Goal: Check status: Check status

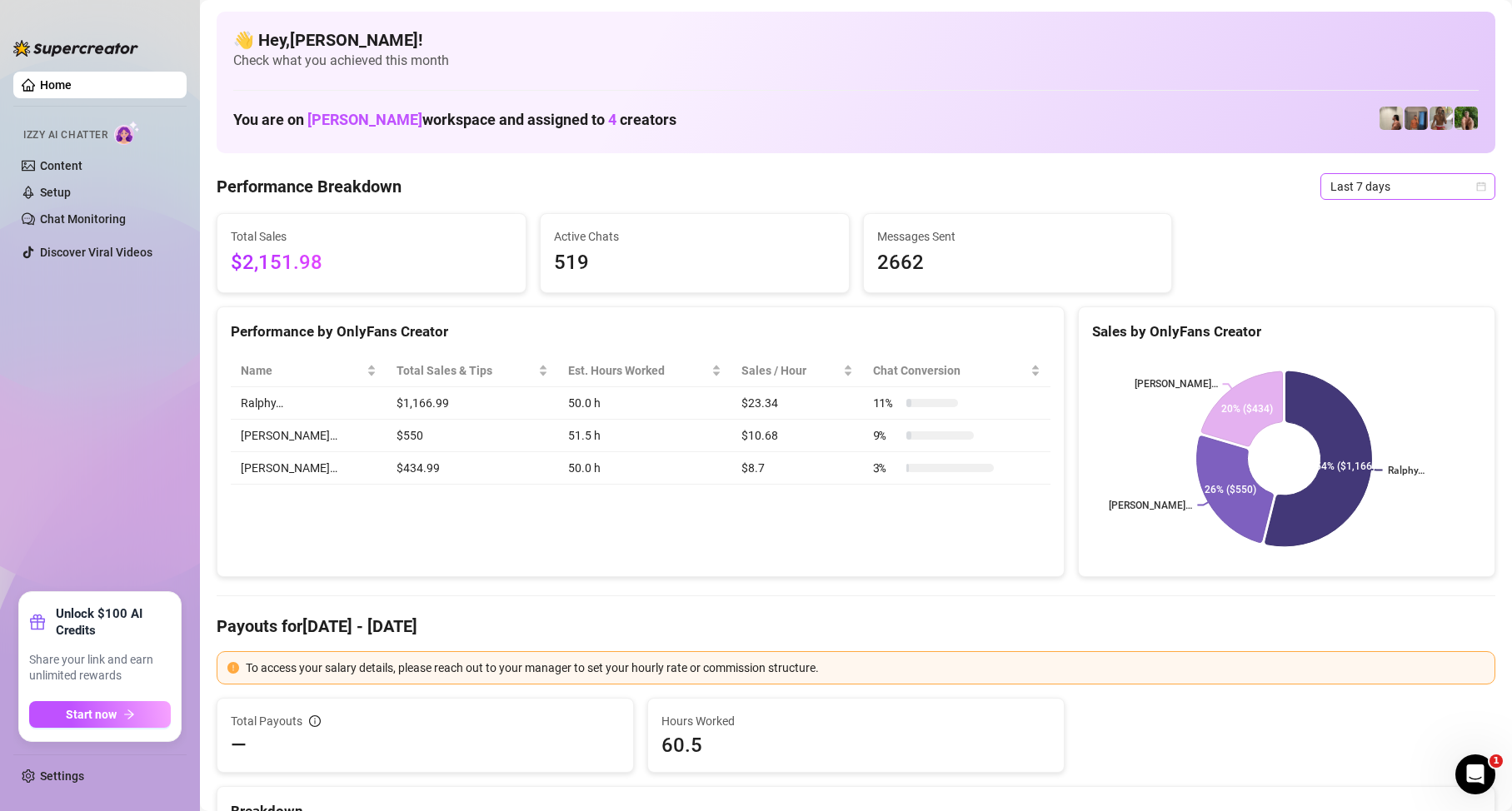
click at [1427, 195] on span "Last 7 days" at bounding box center [1407, 186] width 155 height 25
click at [1378, 333] on div "Custom date" at bounding box center [1393, 326] width 149 height 18
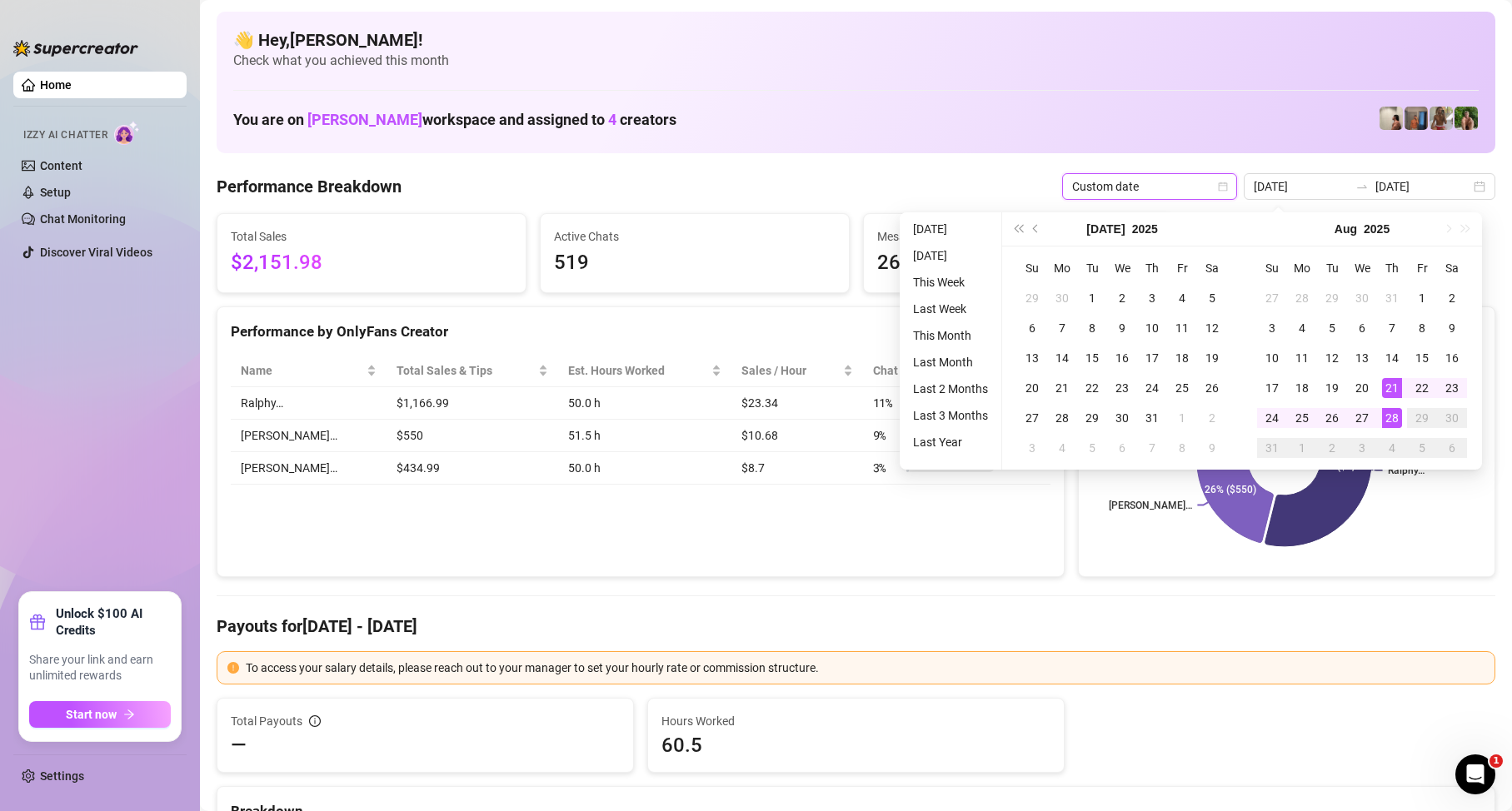
type input "[DATE]"
click at [1398, 419] on div "28" at bounding box center [1392, 418] width 20 height 20
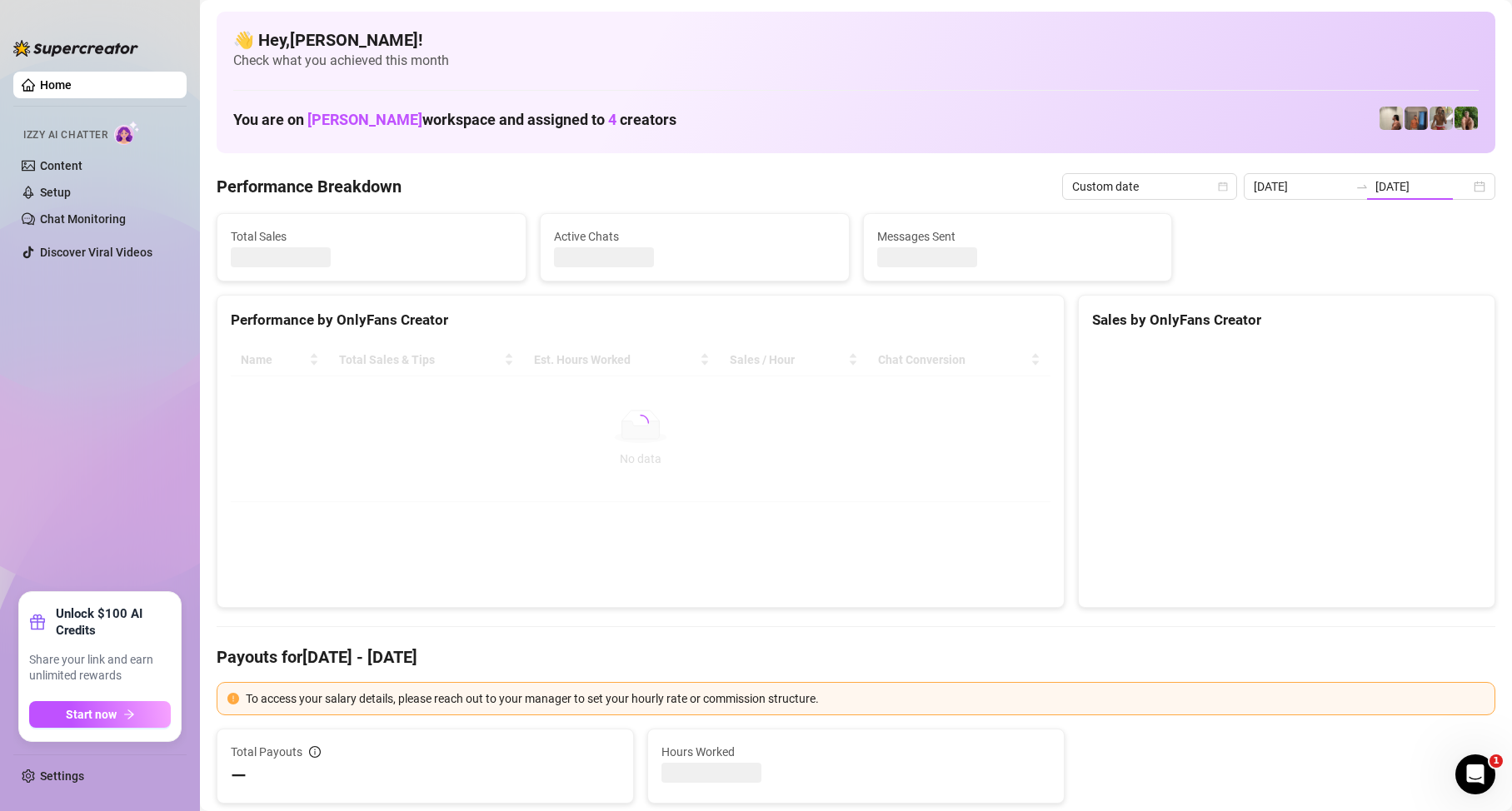
type input "[DATE]"
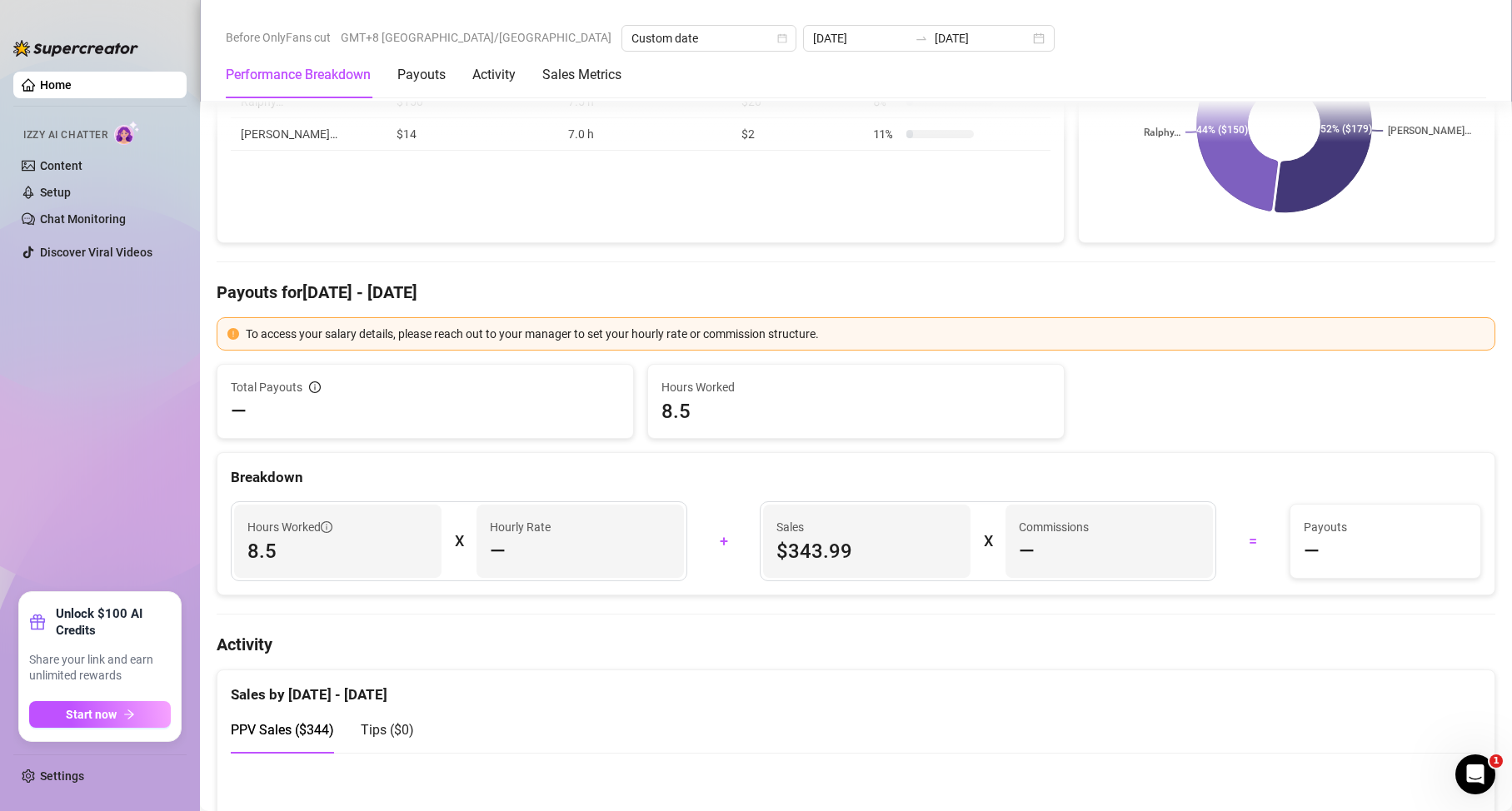
scroll to position [84, 0]
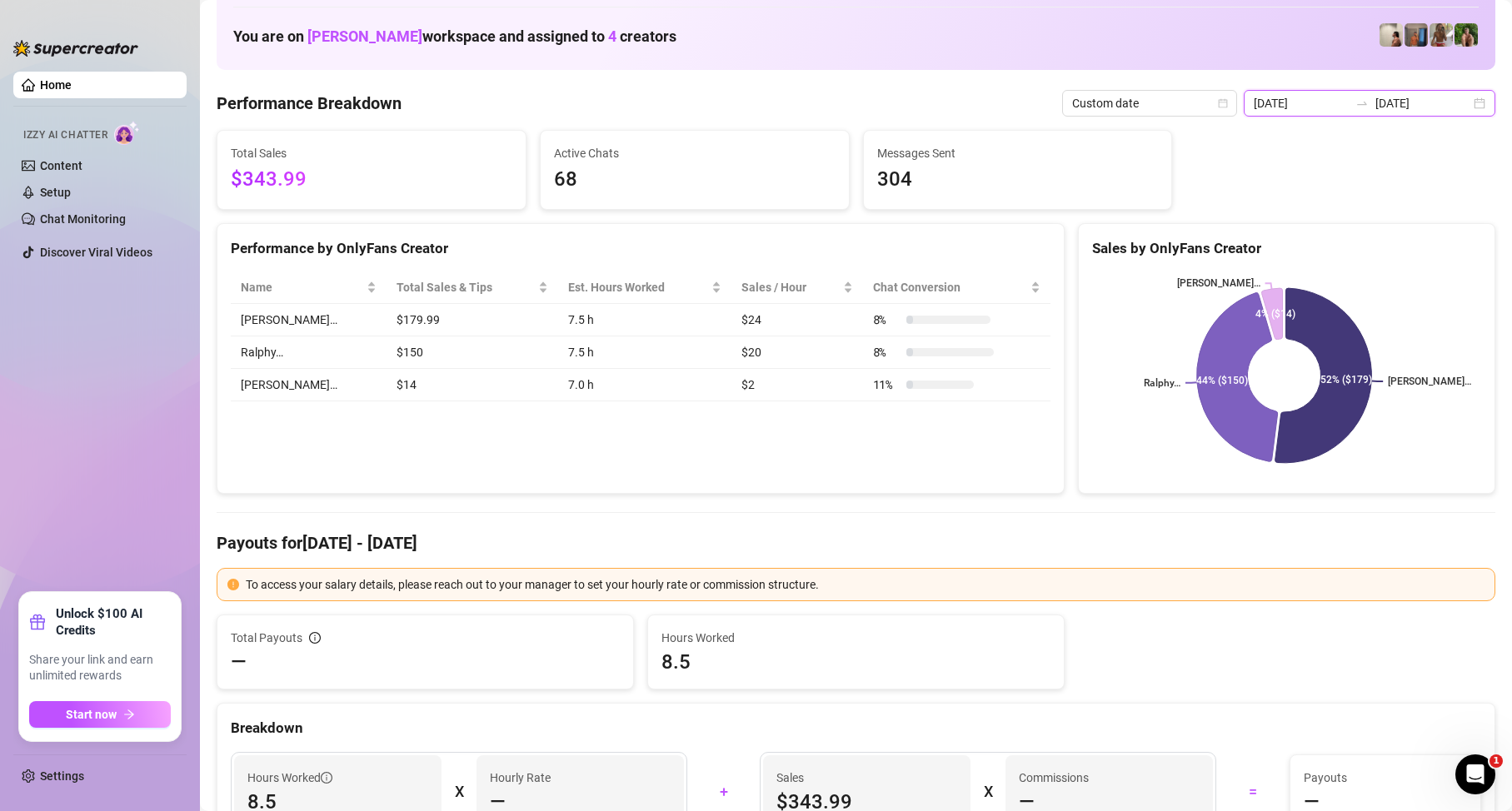
click at [1384, 96] on input "[DATE]" at bounding box center [1424, 103] width 95 height 18
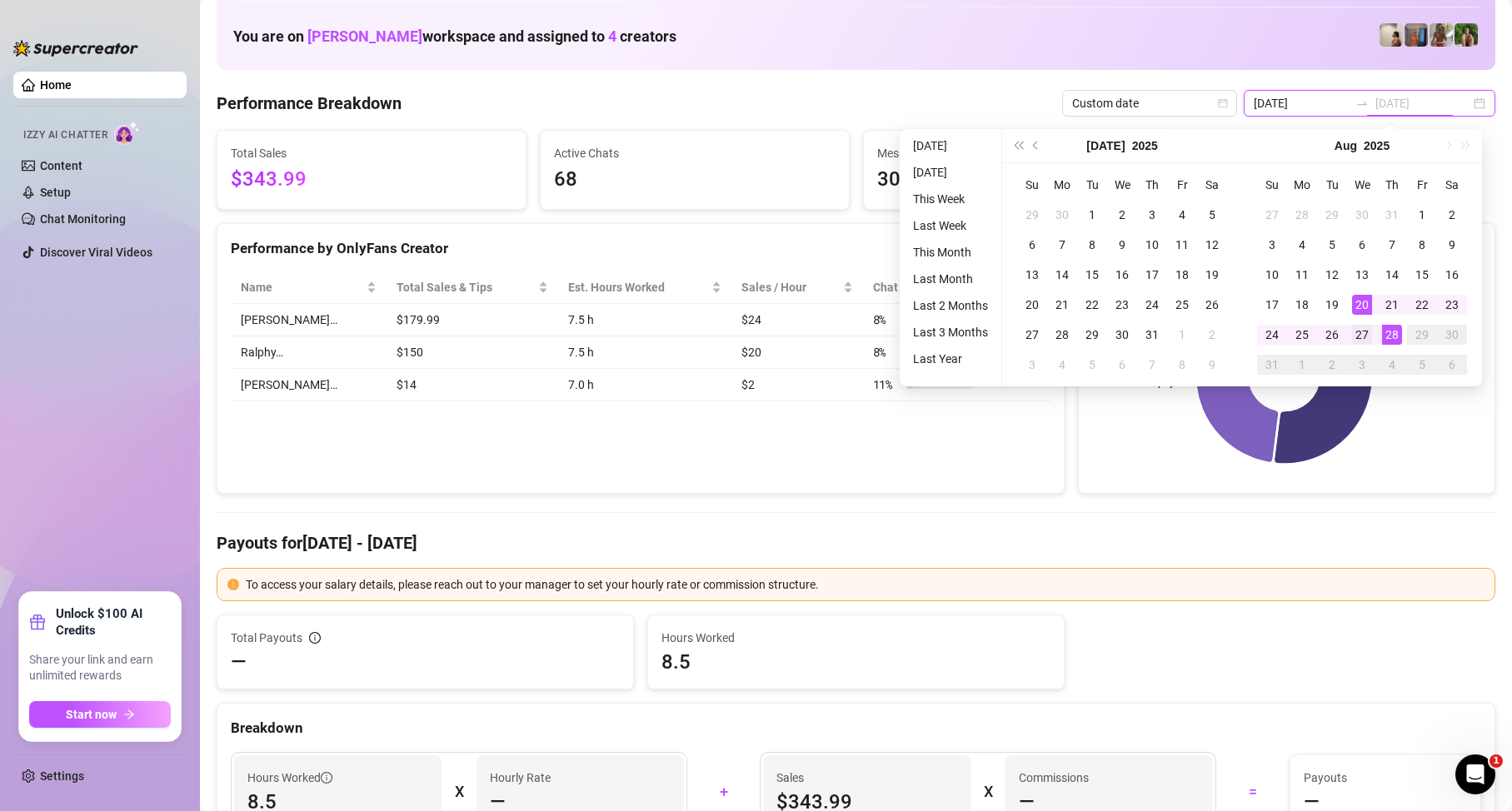
type input "[DATE]"
click at [1363, 332] on div "27" at bounding box center [1362, 334] width 20 height 20
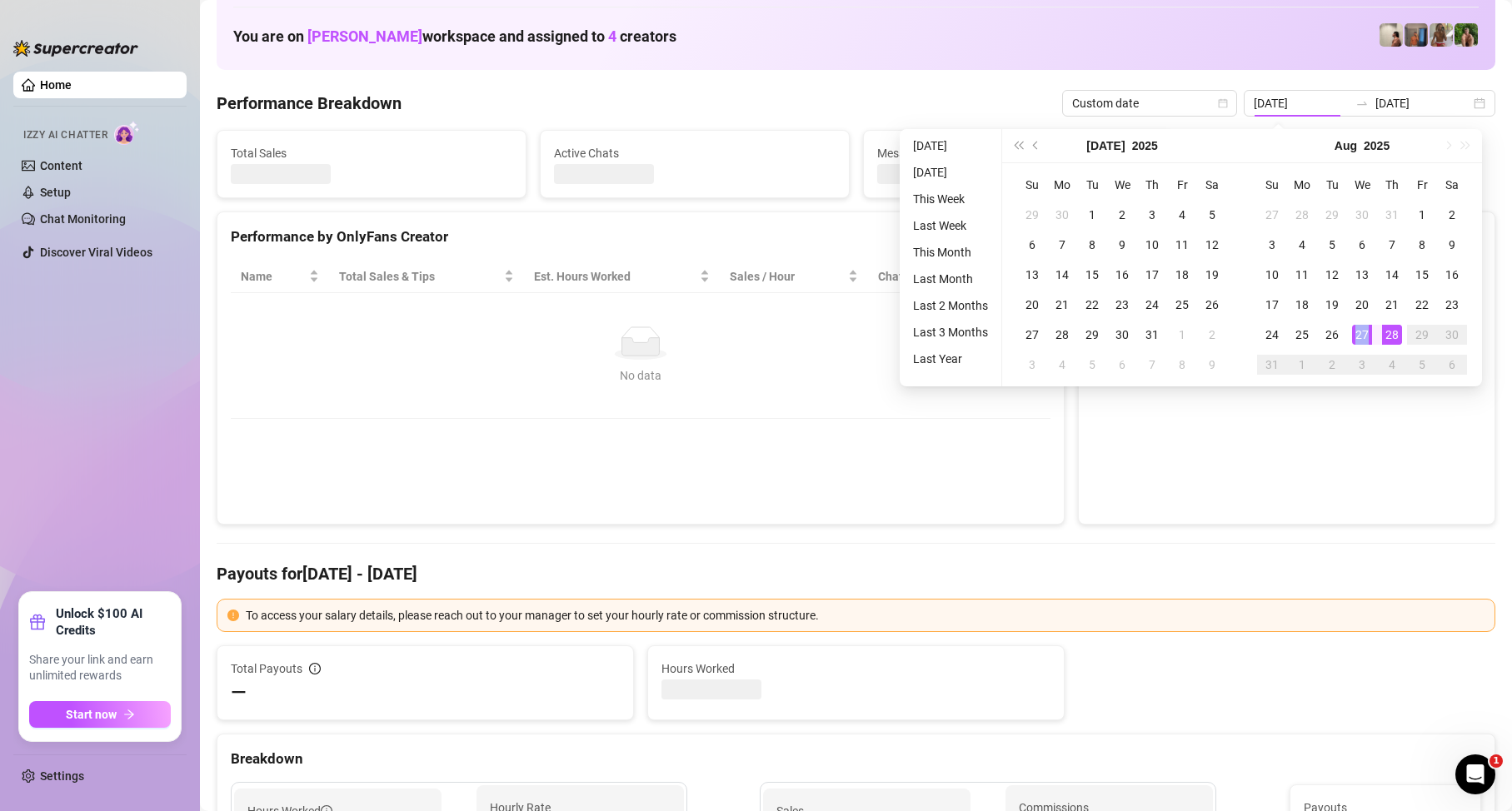
type input "[DATE]"
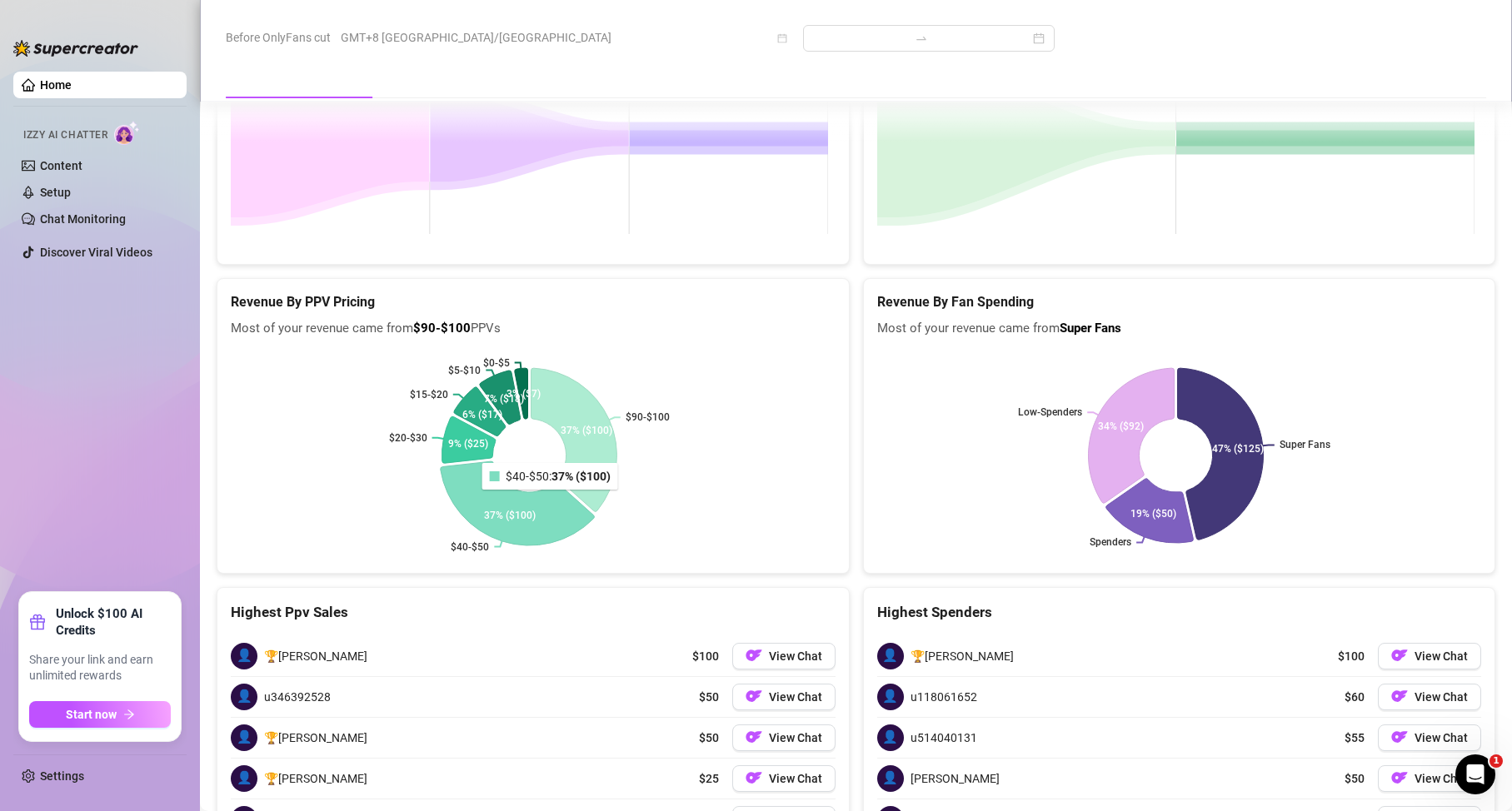
scroll to position [2653, 0]
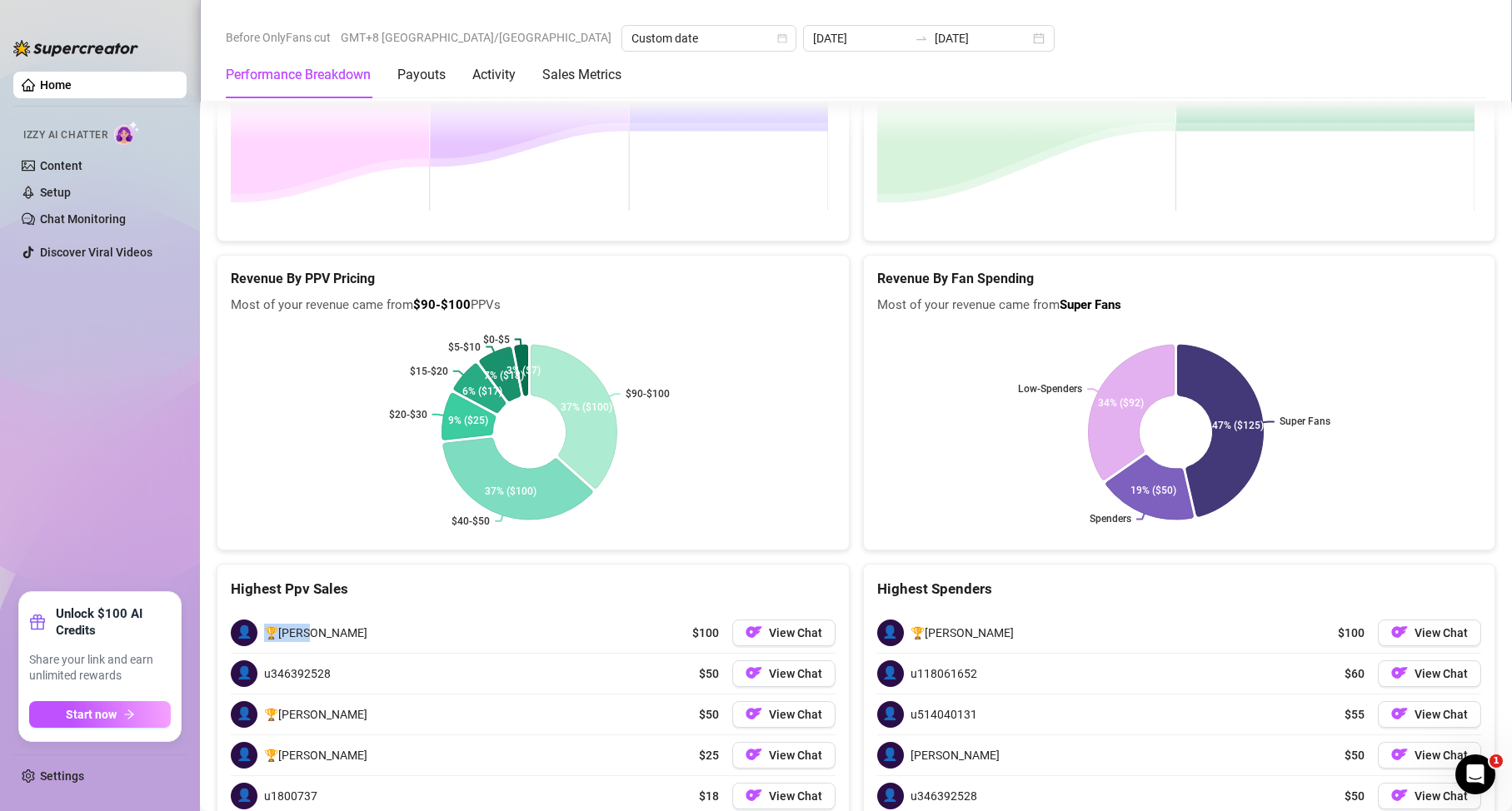
drag, startPoint x: 335, startPoint y: 519, endPoint x: 267, endPoint y: 524, distance: 68.2
click at [267, 613] on div "👤 🏆[PERSON_NAME] $100 View Chat" at bounding box center [533, 632] width 604 height 40
copy span "🏆[PERSON_NAME]"
click at [486, 578] on div "Highest Ppv Sales" at bounding box center [533, 589] width 604 height 22
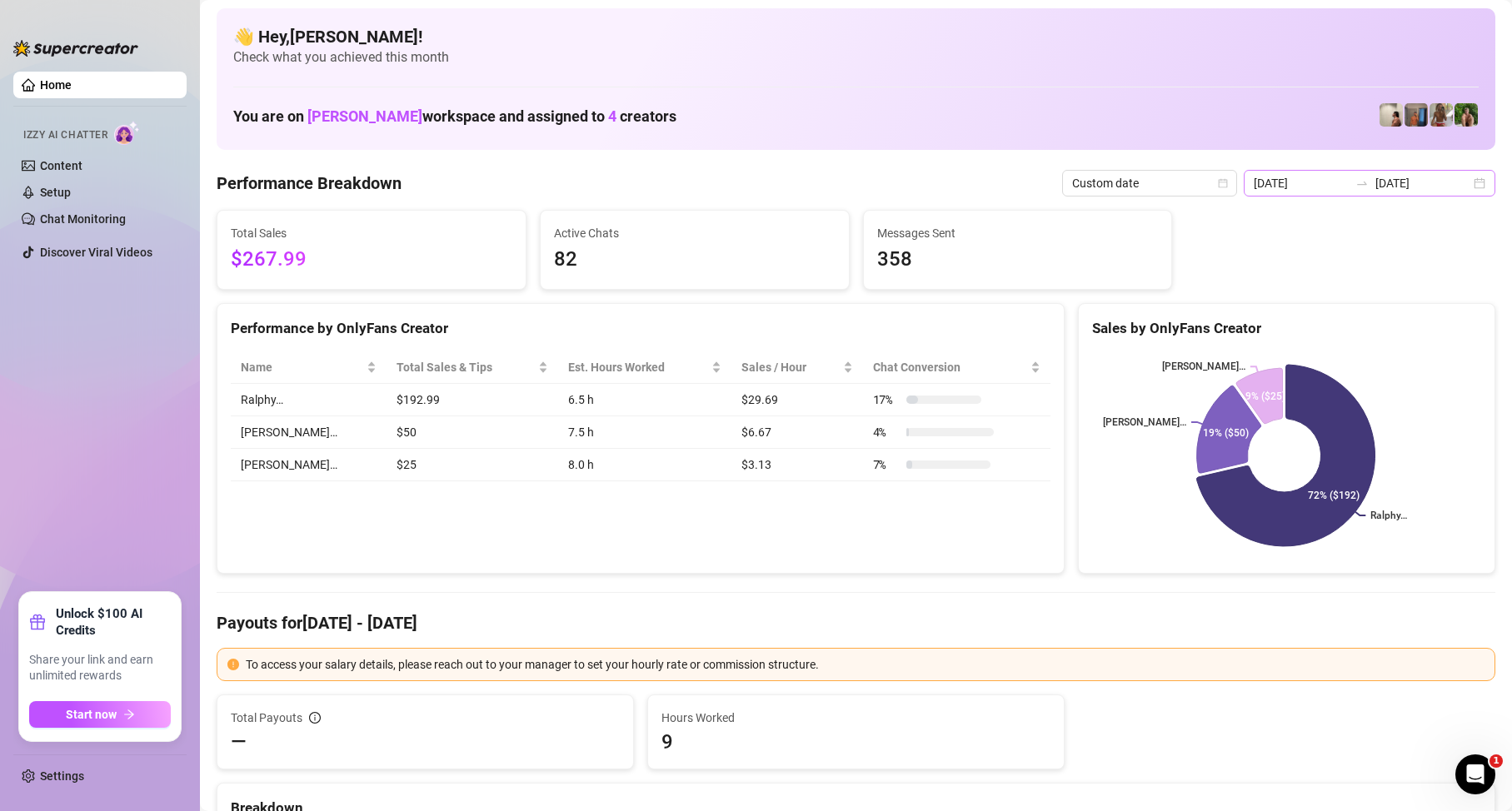
scroll to position [0, 0]
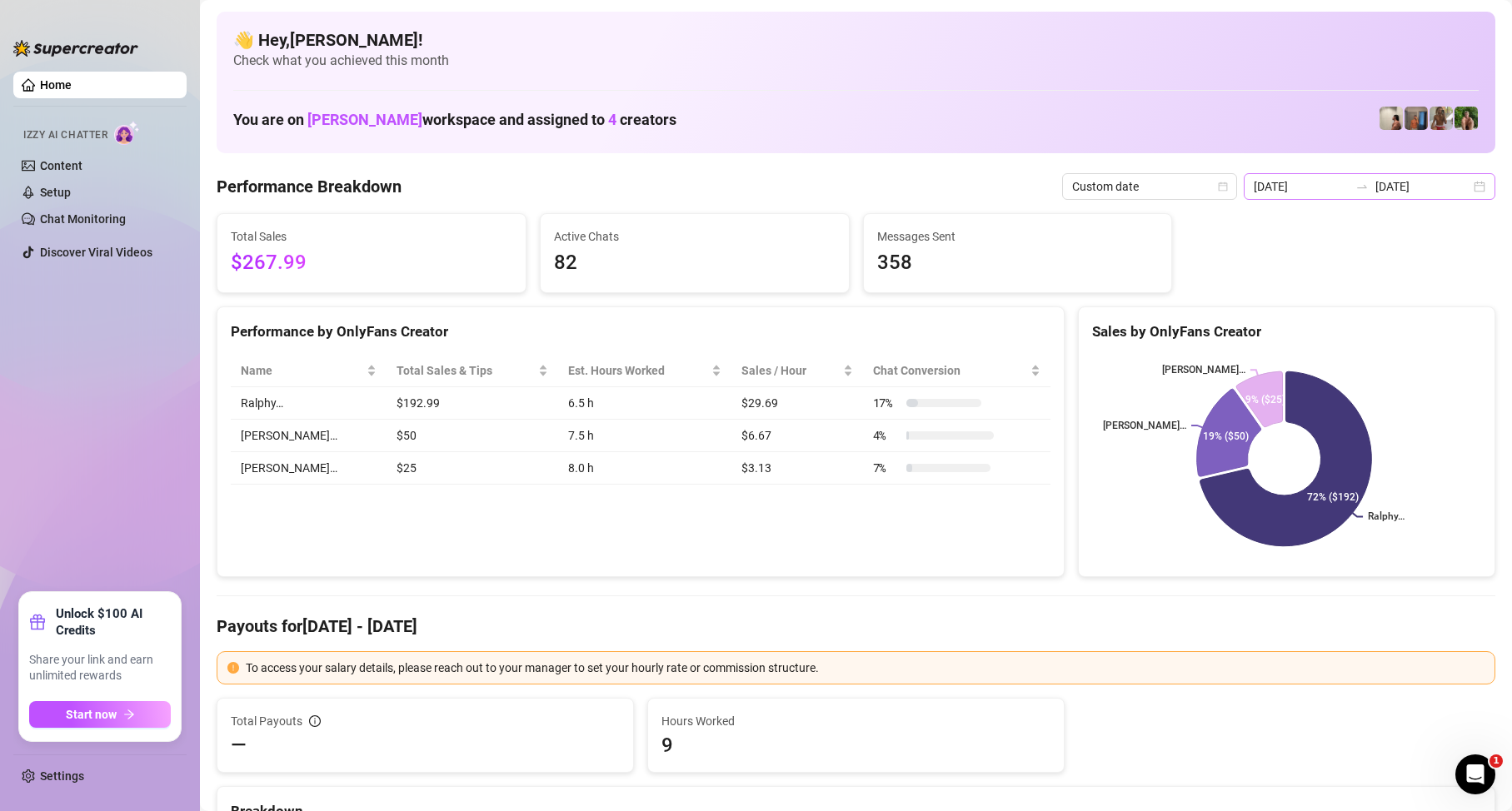
drag, startPoint x: 1401, startPoint y: 201, endPoint x: 1406, endPoint y: 188, distance: 13.9
click at [1409, 178] on input "[DATE]" at bounding box center [1424, 186] width 95 height 18
drag, startPoint x: 87, startPoint y: 425, endPoint x: 90, endPoint y: 412, distance: 13.3
click at [89, 416] on ul "Home Izzy AI Chatter Content Setup Chat Monitoring Discover Viral Videos" at bounding box center [100, 325] width 173 height 521
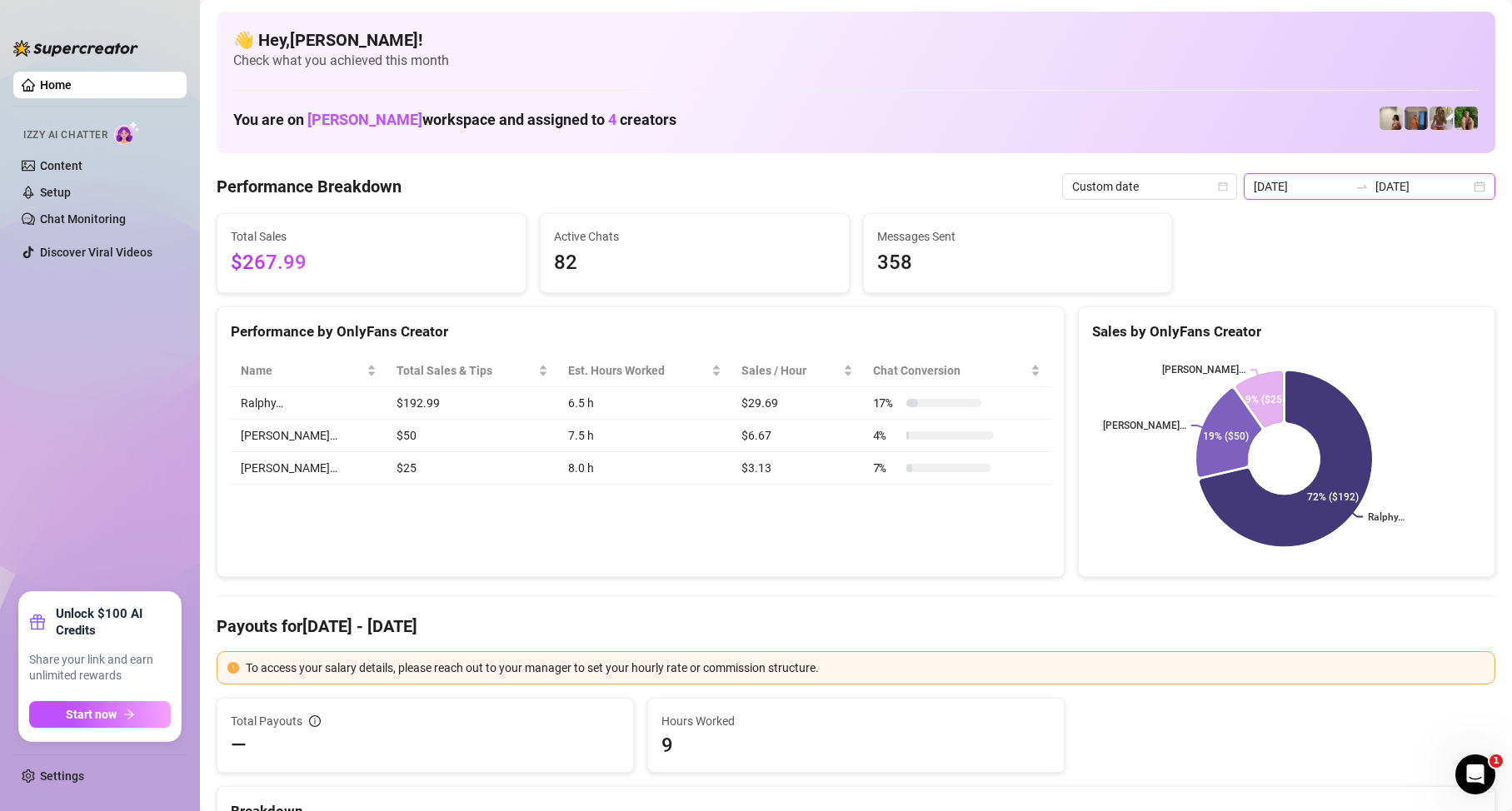
click at [1422, 186] on input "[DATE]" at bounding box center [1424, 186] width 95 height 18
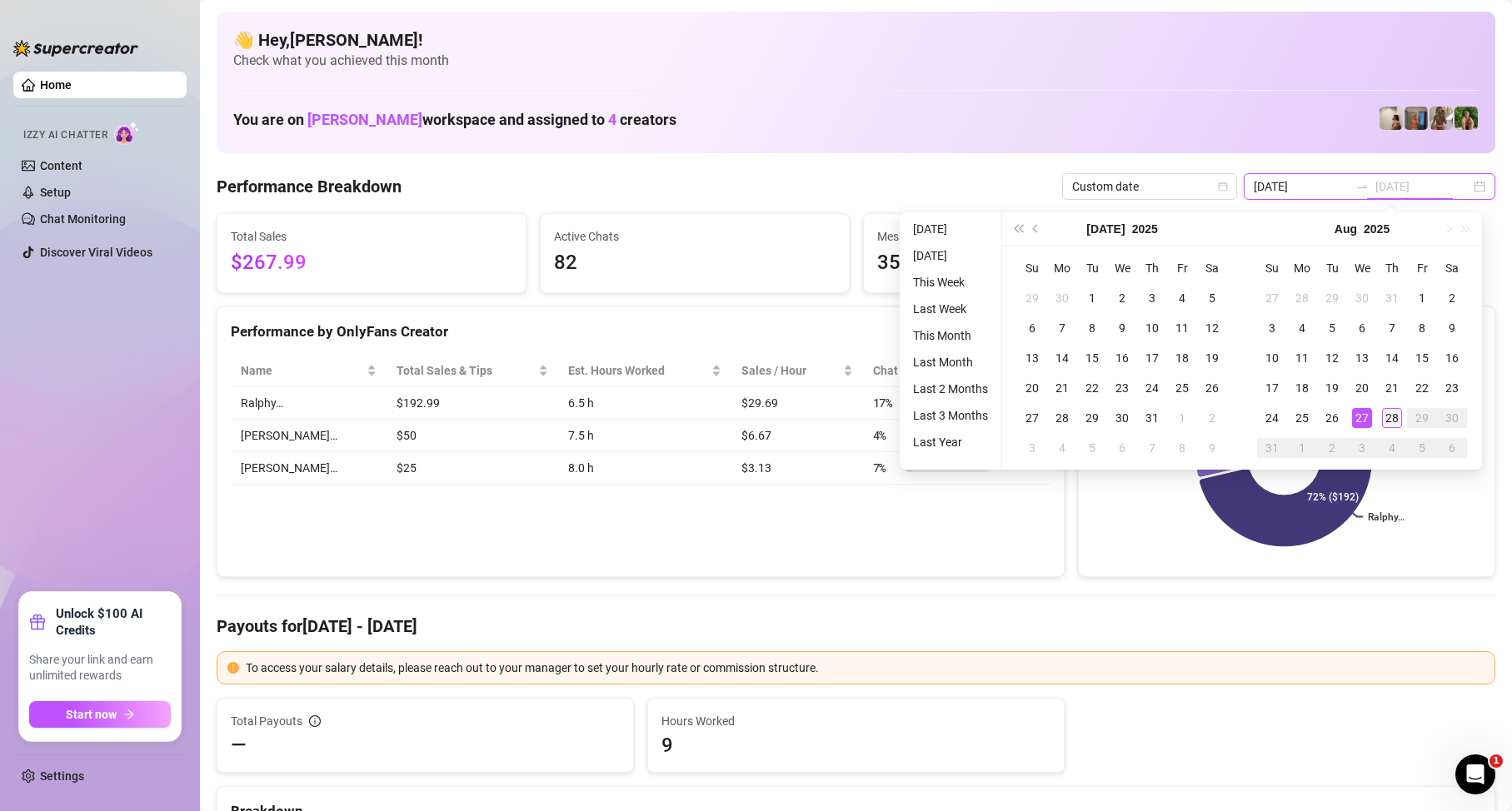
type input "[DATE]"
click at [1383, 418] on div "28" at bounding box center [1392, 418] width 20 height 20
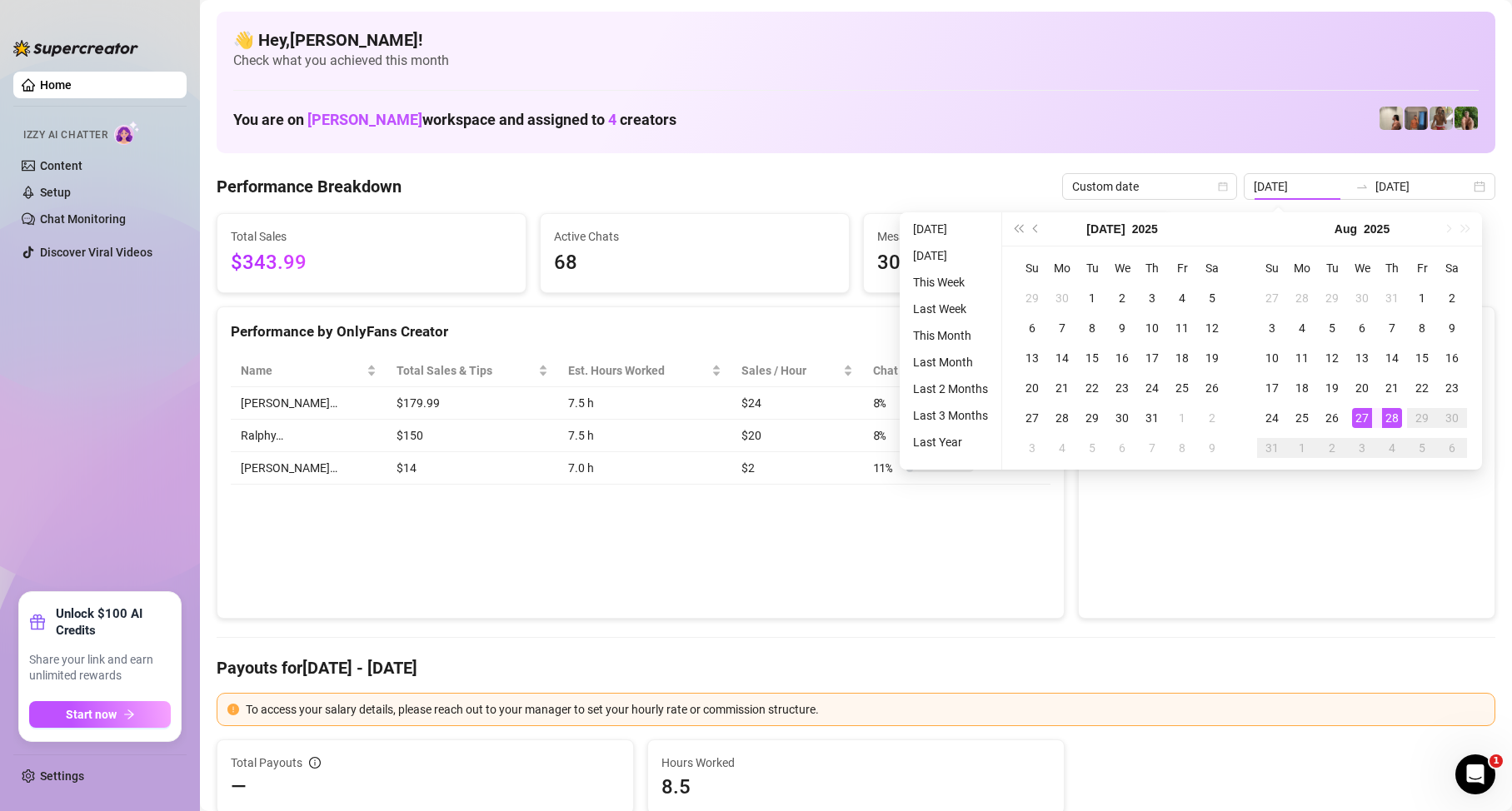
type input "[DATE]"
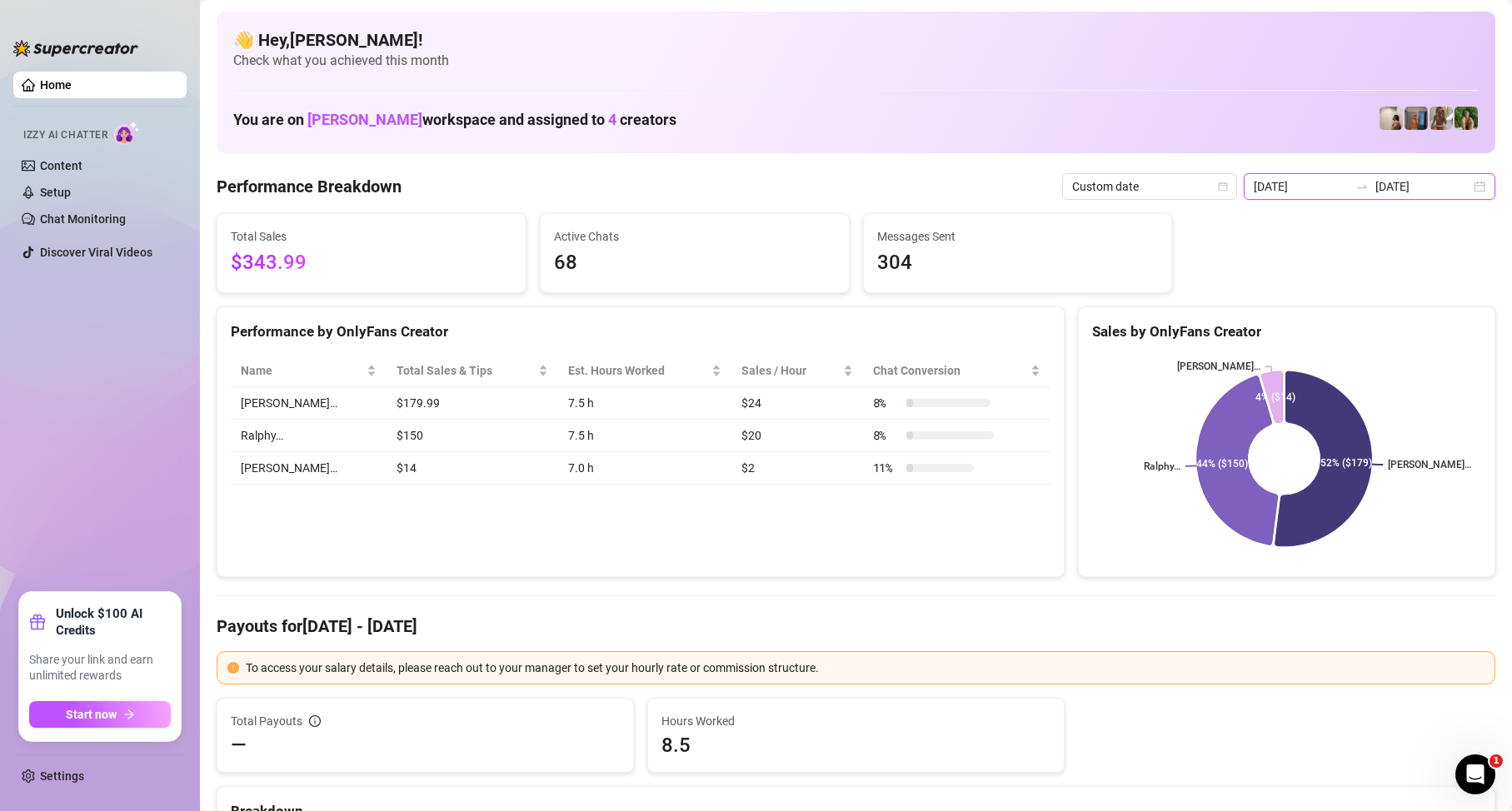
click at [1424, 190] on input "[DATE]" at bounding box center [1424, 186] width 95 height 18
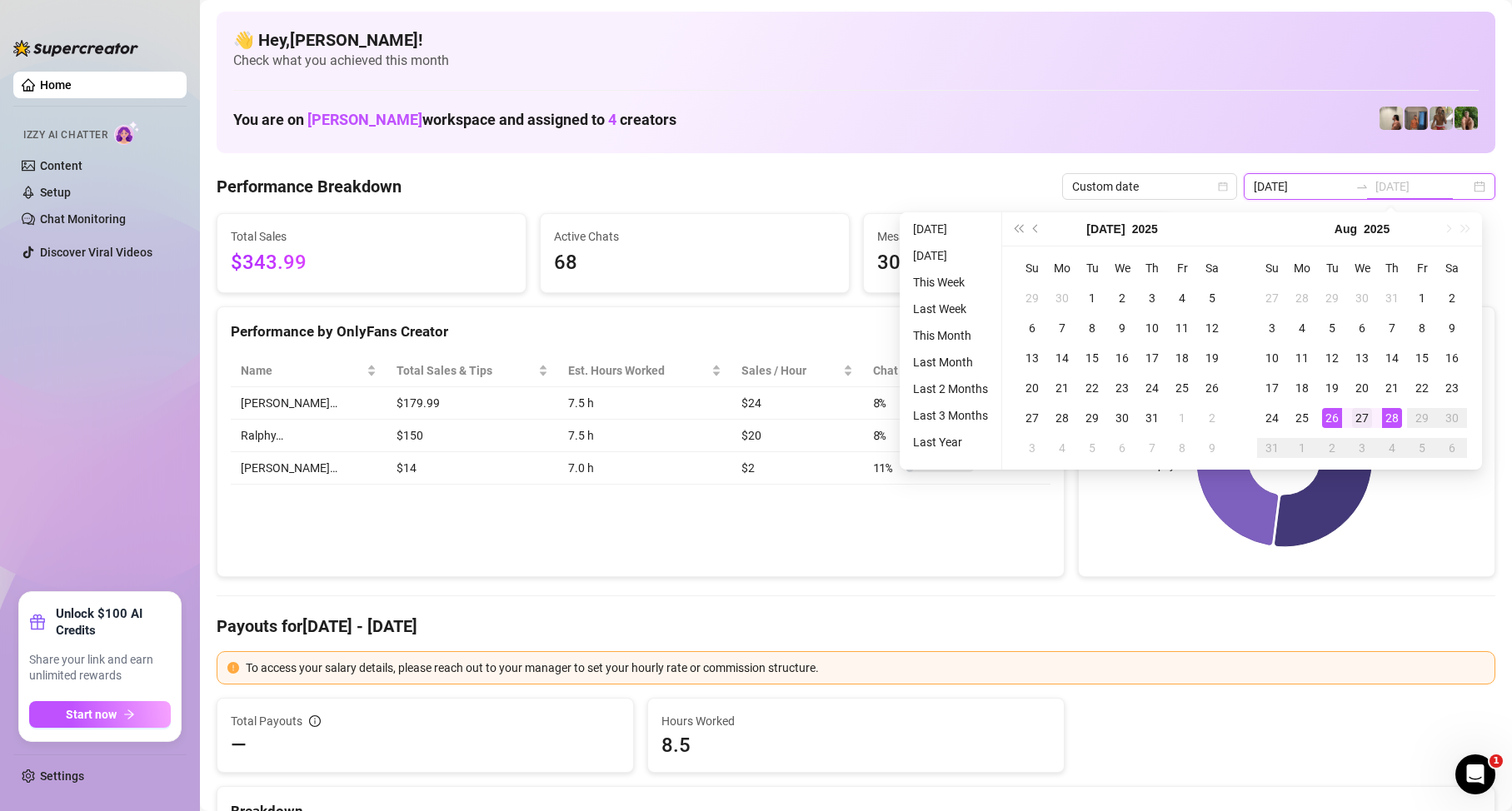
type input "[DATE]"
click at [1356, 419] on div "27" at bounding box center [1362, 418] width 20 height 20
click at [1357, 419] on div "27" at bounding box center [1362, 418] width 20 height 20
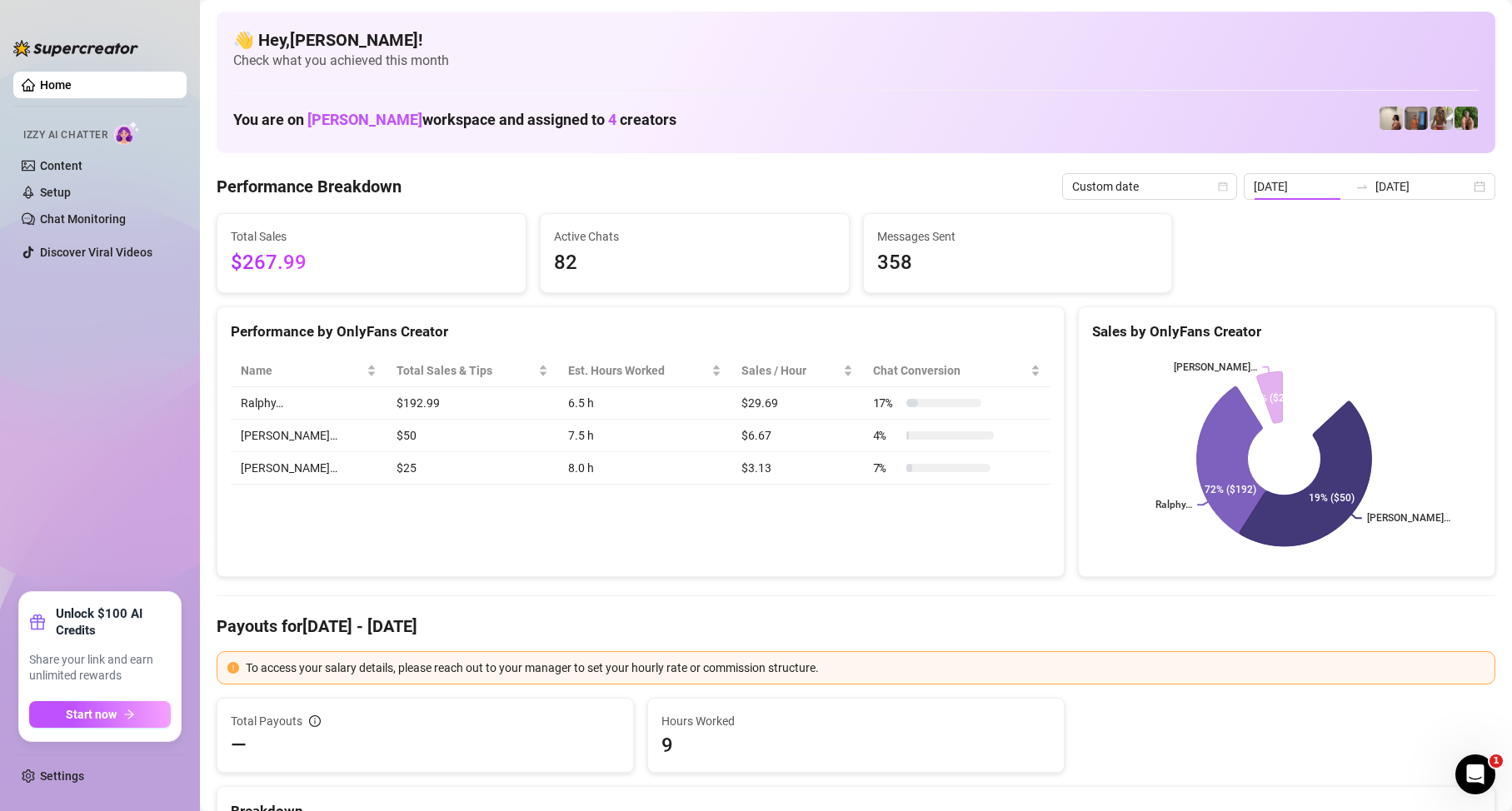
type input "[DATE]"
